Goal: Task Accomplishment & Management: Manage account settings

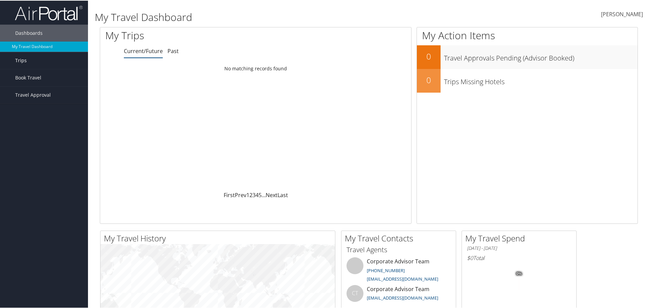
click at [35, 62] on link "Trips" at bounding box center [44, 59] width 88 height 17
click at [37, 73] on link "Current/Future Trips" at bounding box center [44, 73] width 88 height 10
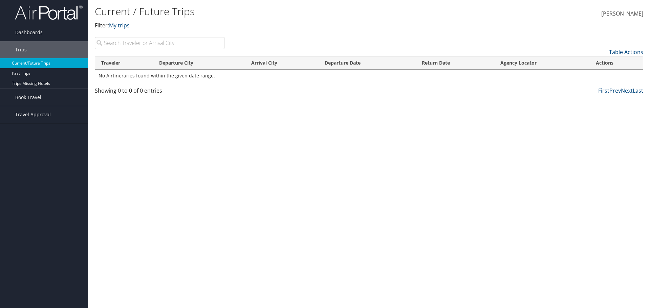
click at [38, 62] on link "Current/Future Trips" at bounding box center [44, 63] width 88 height 10
click at [46, 34] on link "Dashboards" at bounding box center [44, 32] width 88 height 17
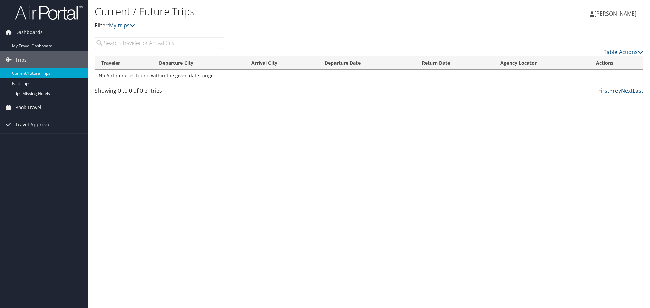
click at [611, 13] on span "[PERSON_NAME]" at bounding box center [615, 13] width 42 height 7
click at [597, 36] on link "My Settings" at bounding box center [597, 37] width 75 height 12
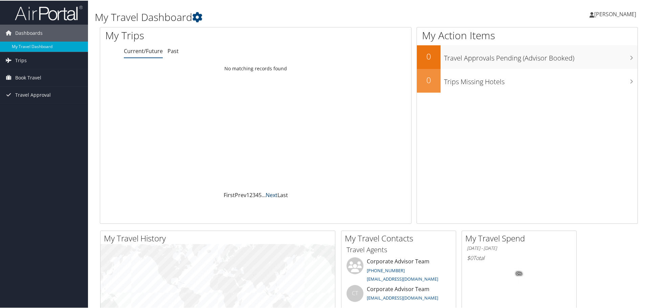
click at [273, 194] on link "Next" at bounding box center [272, 194] width 12 height 7
click at [283, 194] on link "Last" at bounding box center [282, 194] width 10 height 7
click at [36, 94] on span "Travel Approval" at bounding box center [33, 94] width 36 height 17
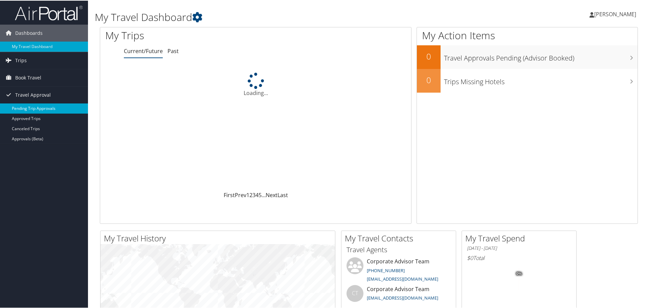
click at [42, 105] on link "Pending Trip Approvals" at bounding box center [44, 108] width 88 height 10
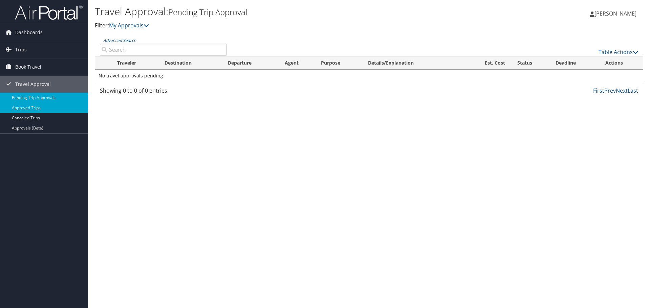
click at [39, 112] on link "Approved Trips" at bounding box center [44, 108] width 88 height 10
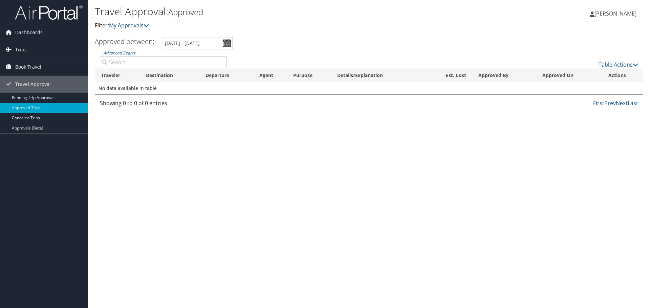
click at [228, 44] on input "[DATE] - [DATE]" at bounding box center [197, 43] width 71 height 13
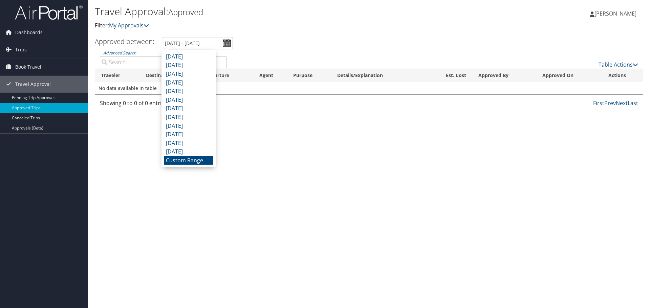
click at [198, 162] on li "Custom Range" at bounding box center [188, 160] width 49 height 9
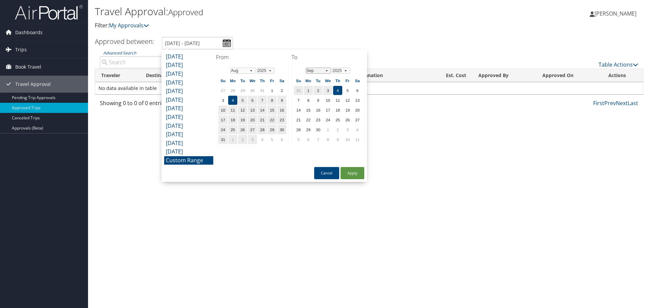
click at [328, 71] on select "Jan Feb Mar Apr May Jun [DATE] Aug Sep Oct Nov Dec" at bounding box center [318, 71] width 25 height 6
click at [350, 175] on button "Apply" at bounding box center [352, 173] width 24 height 12
type input "8/4/2025 - 9/4/2025"
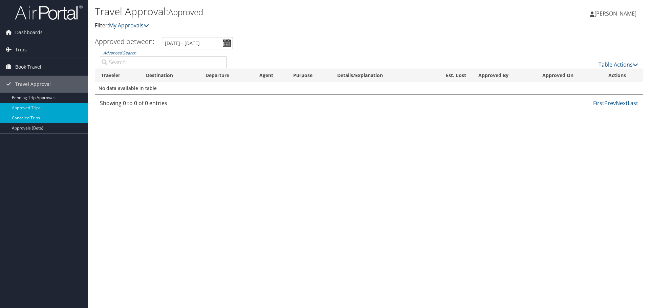
click at [39, 117] on link "Canceled Trips" at bounding box center [44, 118] width 88 height 10
click at [32, 30] on span "Dashboards" at bounding box center [28, 32] width 27 height 17
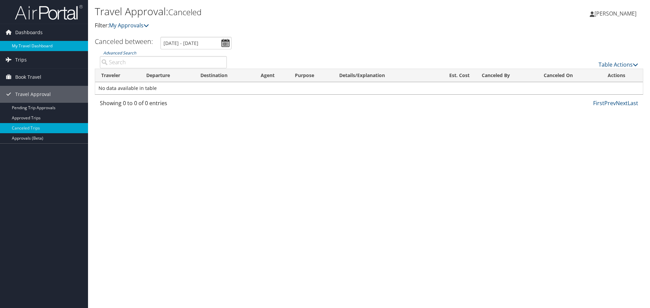
click at [26, 44] on link "My Travel Dashboard" at bounding box center [44, 46] width 88 height 10
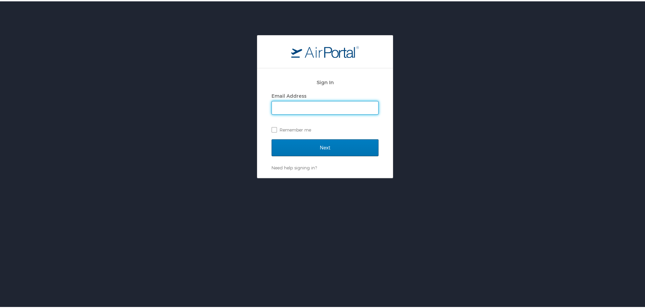
type input "[EMAIL_ADDRESS][DOMAIN_NAME]"
click at [271, 128] on label "Remember me" at bounding box center [324, 128] width 107 height 10
click at [271, 128] on input "Remember me" at bounding box center [273, 128] width 4 height 4
checkbox input "true"
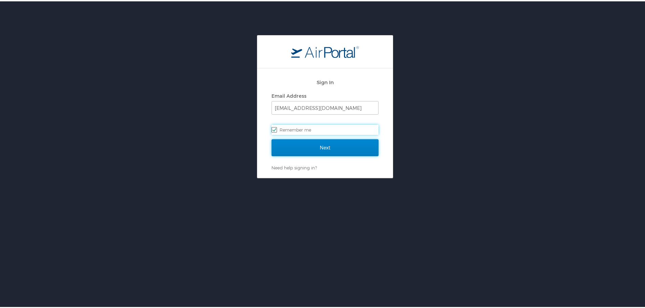
click at [285, 147] on input "Next" at bounding box center [324, 146] width 107 height 17
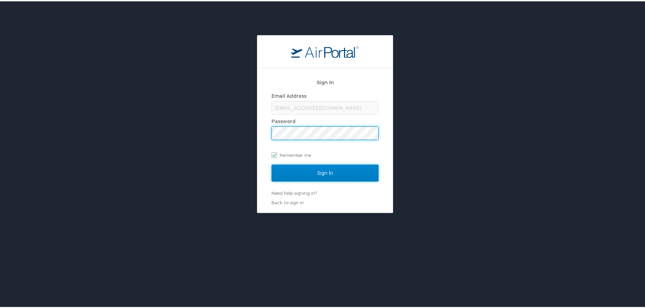
click at [282, 171] on input "Sign In" at bounding box center [324, 171] width 107 height 17
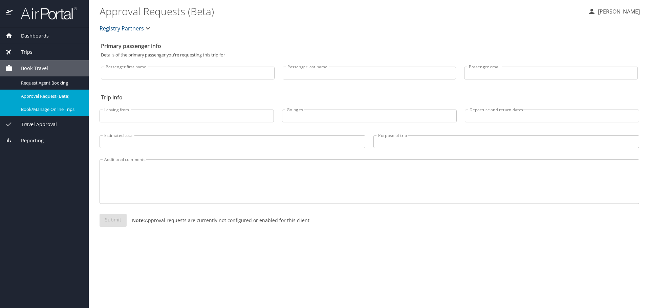
click at [47, 109] on span "Book/Manage Online Trips" at bounding box center [51, 109] width 60 height 6
click at [33, 39] on span "Dashboards" at bounding box center [31, 35] width 36 height 7
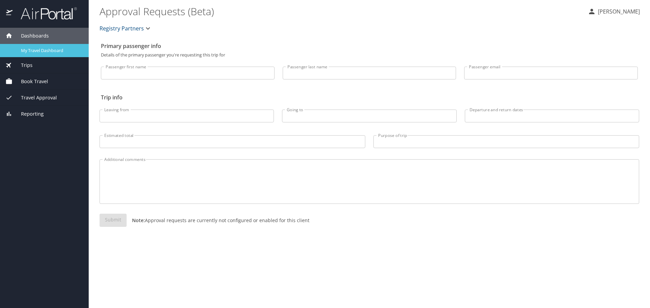
click at [48, 53] on span "My Travel Dashboard" at bounding box center [51, 50] width 60 height 6
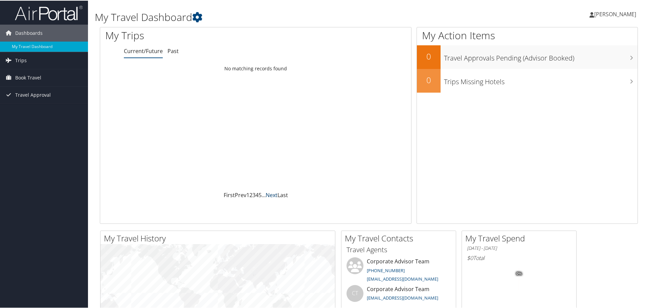
click at [270, 196] on link "Next" at bounding box center [272, 194] width 12 height 7
click at [282, 193] on link "Last" at bounding box center [282, 194] width 10 height 7
click at [172, 53] on link "Past" at bounding box center [172, 50] width 11 height 7
